Goal: Task Accomplishment & Management: Use online tool/utility

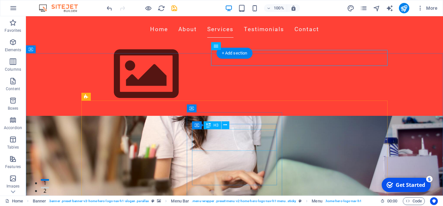
scroll to position [397, 0]
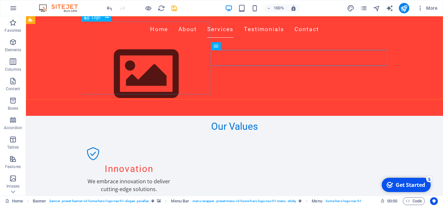
click at [156, 66] on div at bounding box center [234, 74] width 306 height 73
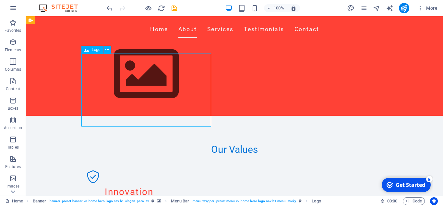
scroll to position [364, 0]
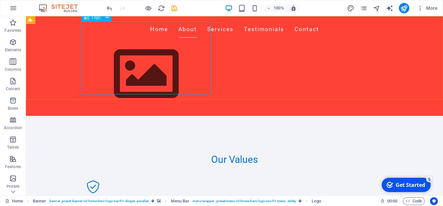
click at [93, 18] on span "Logo" at bounding box center [96, 18] width 9 height 4
drag, startPoint x: 92, startPoint y: 26, endPoint x: 90, endPoint y: 40, distance: 14.7
click at [90, 40] on div at bounding box center [234, 74] width 306 height 73
click at [185, 44] on div at bounding box center [234, 74] width 306 height 73
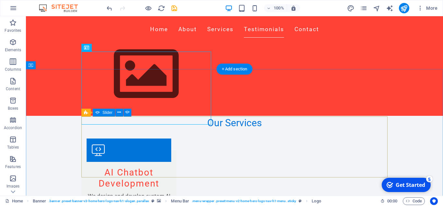
scroll to position [656, 0]
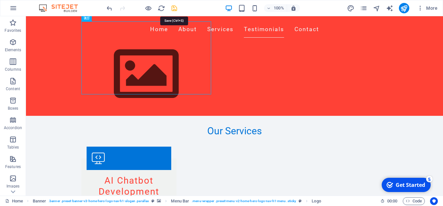
click at [172, 8] on icon "save" at bounding box center [174, 8] width 7 height 7
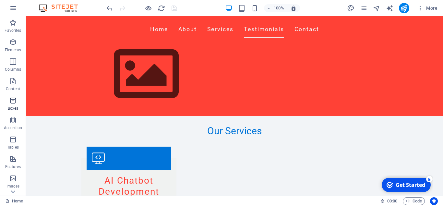
click at [17, 100] on icon "button" at bounding box center [13, 101] width 8 height 8
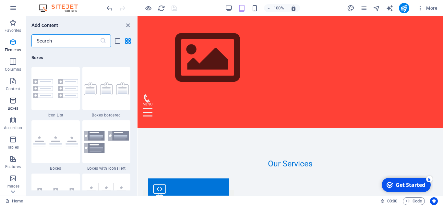
scroll to position [1789, 0]
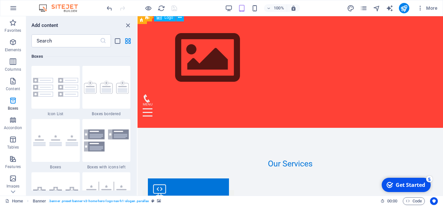
drag, startPoint x: 197, startPoint y: 51, endPoint x: 148, endPoint y: 47, distance: 49.5
click at [148, 47] on div at bounding box center [290, 57] width 295 height 73
click at [14, 6] on icon "button" at bounding box center [13, 8] width 8 height 8
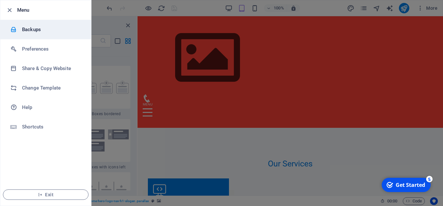
click at [27, 31] on h6 "Backups" at bounding box center [52, 30] width 60 height 8
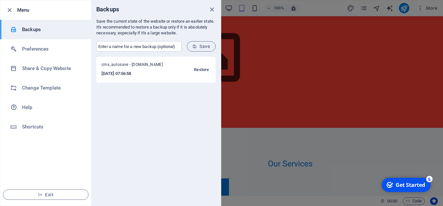
click at [199, 71] on span "Restore" at bounding box center [201, 70] width 15 height 8
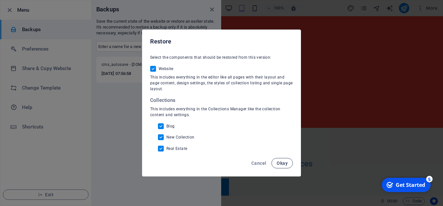
click at [281, 164] on span "Okay" at bounding box center [282, 163] width 11 height 5
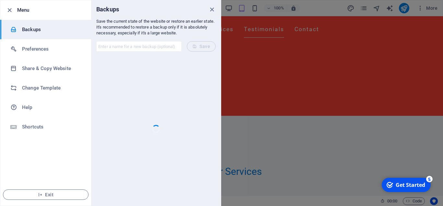
scroll to position [656, 0]
